Goal: Information Seeking & Learning: Learn about a topic

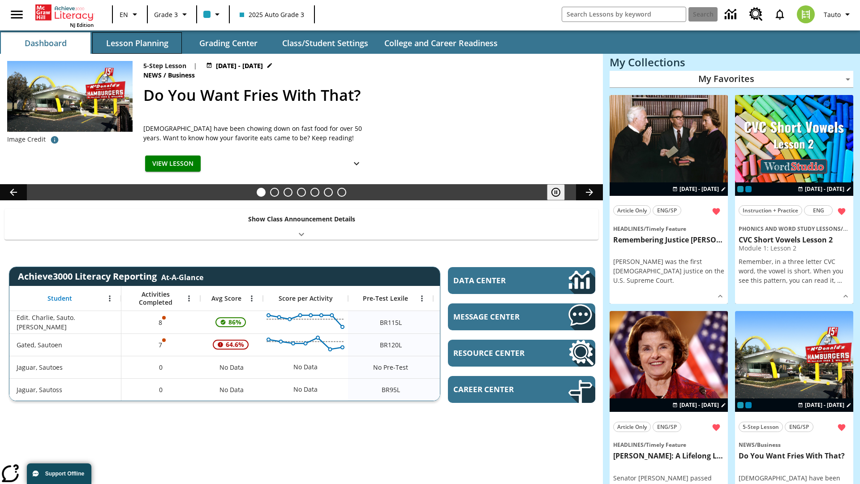
click at [137, 43] on button "Lesson Planning" at bounding box center [137, 43] width 90 height 22
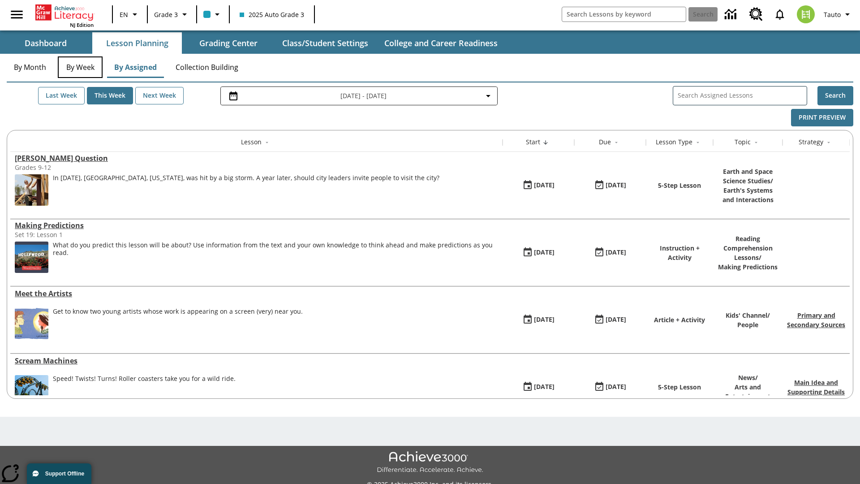
click at [80, 67] on button "By Week" at bounding box center [80, 67] width 45 height 22
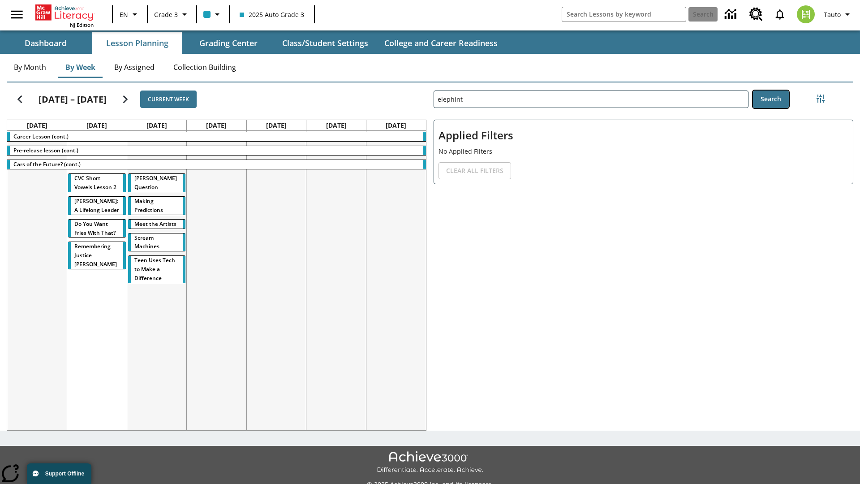
click at [771, 99] on button "Search" at bounding box center [771, 98] width 36 height 17
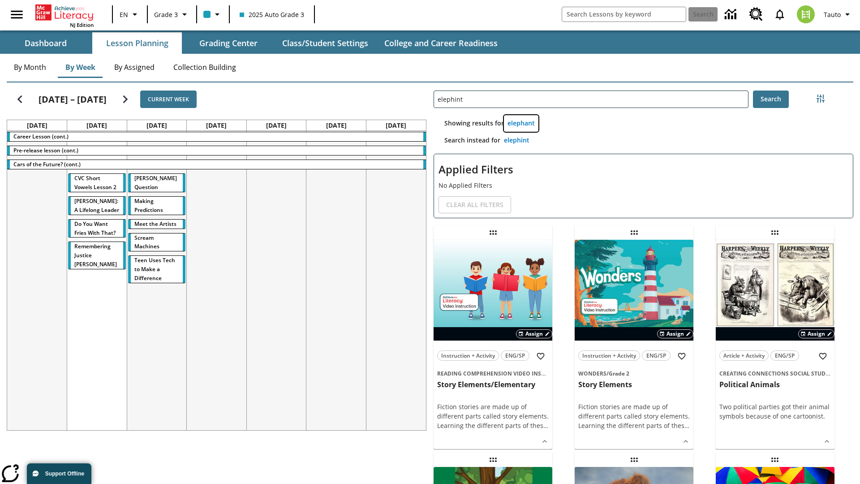
click at [521, 123] on button "elephant" at bounding box center [521, 123] width 34 height 17
type input "elephant"
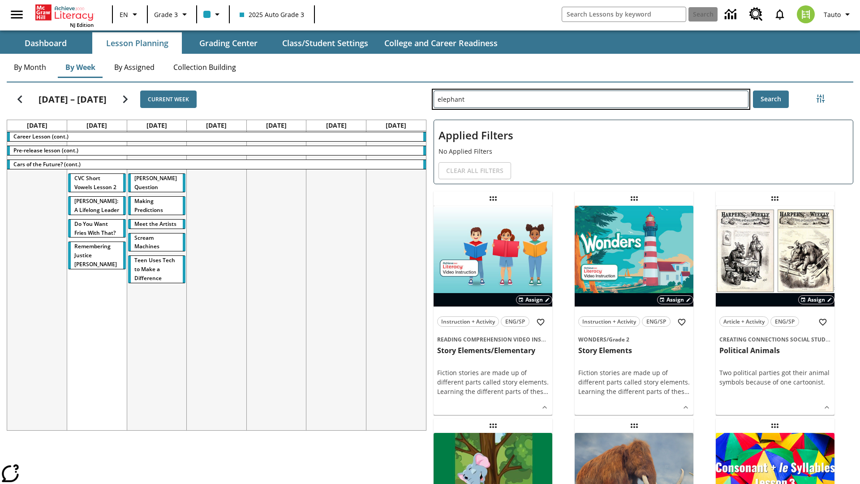
type input "elephint"
